Goal: Task Accomplishment & Management: Use online tool/utility

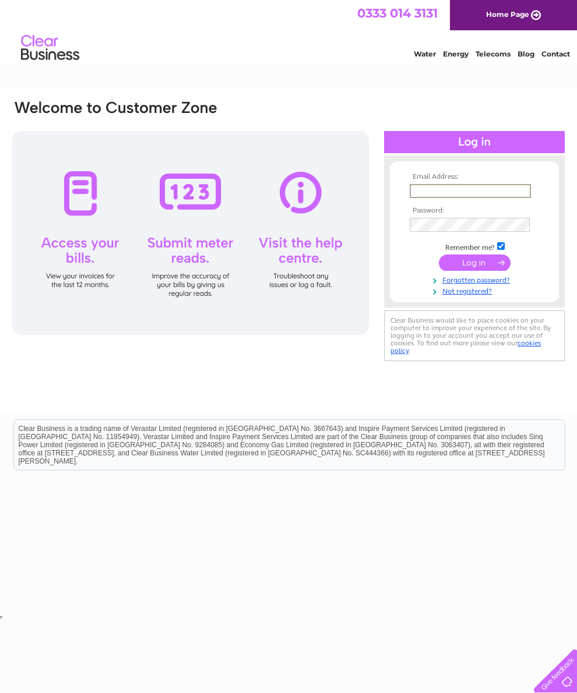
type input "Moragr@rocketmail.com"
click at [474, 267] on input "submit" at bounding box center [475, 261] width 72 height 16
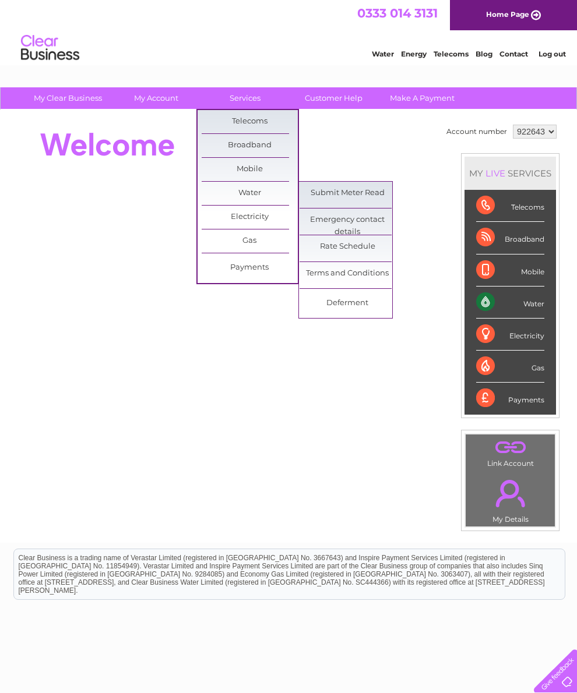
click at [364, 190] on link "Submit Meter Read" at bounding box center [347, 193] width 96 height 23
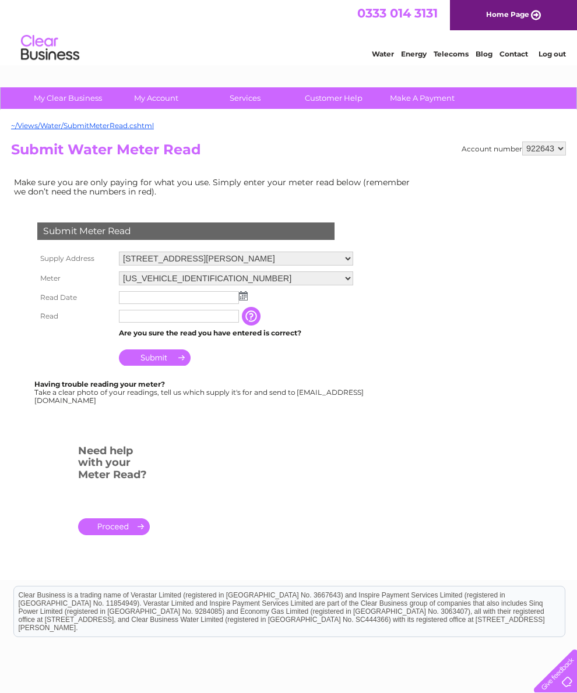
click at [244, 301] on img at bounding box center [243, 295] width 9 height 9
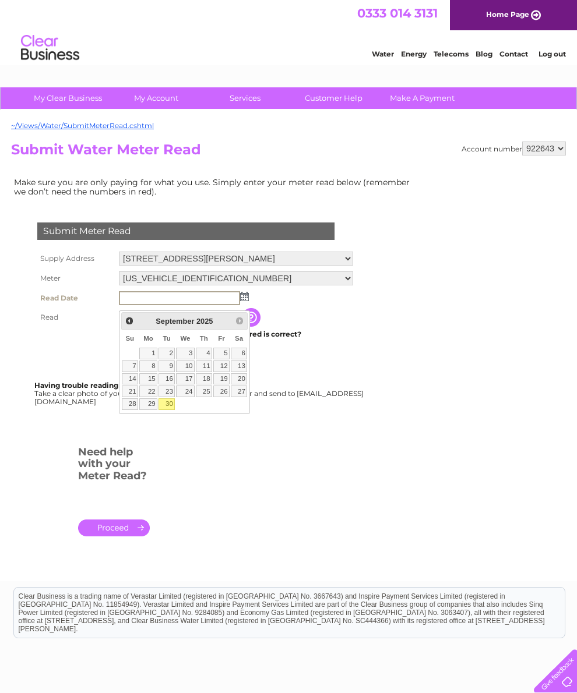
click at [167, 410] on link "30" at bounding box center [166, 404] width 16 height 12
type input "[DATE]"
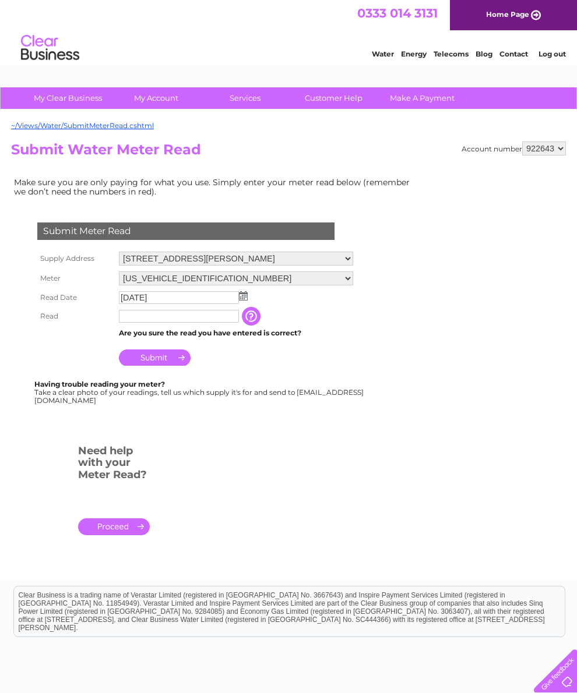
click at [204, 323] on input "text" at bounding box center [179, 316] width 120 height 13
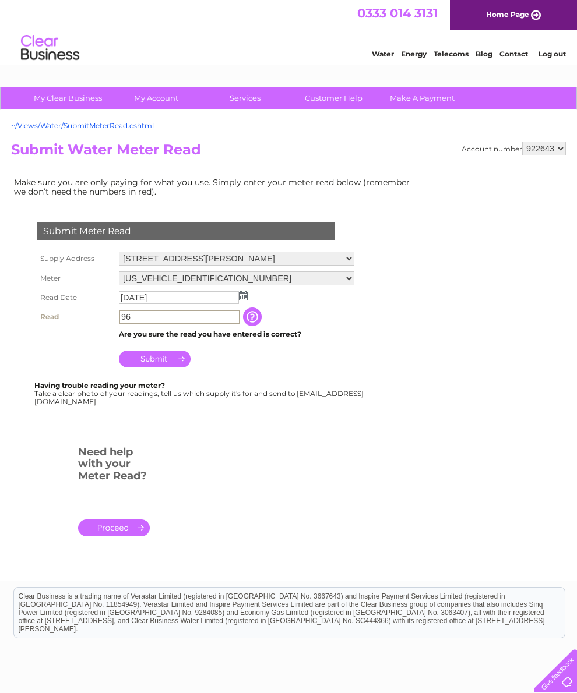
type input "96"
click at [174, 367] on input "Submit" at bounding box center [155, 359] width 72 height 16
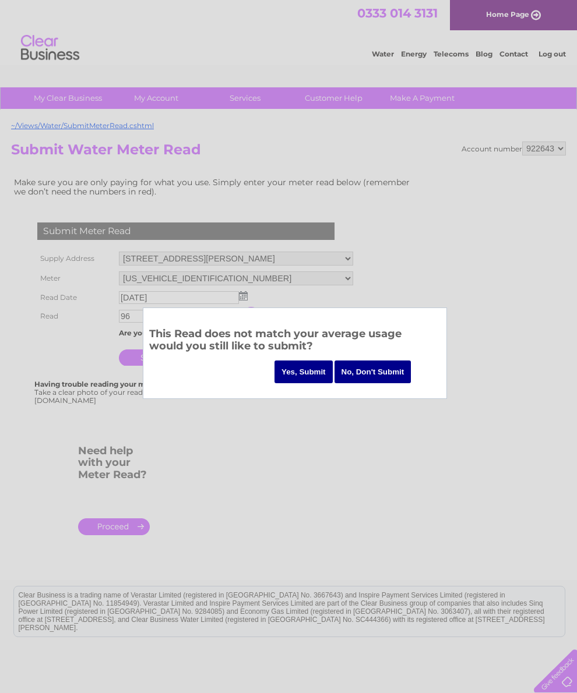
click at [298, 382] on input "Yes, Submit" at bounding box center [303, 372] width 58 height 23
